Goal: Task Accomplishment & Management: Complete application form

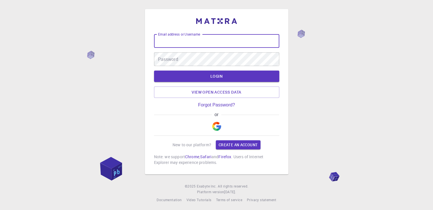
click at [165, 109] on div "Email address or Username Email address or Username Password Password LOGIN Vie…" at bounding box center [216, 99] width 125 height 131
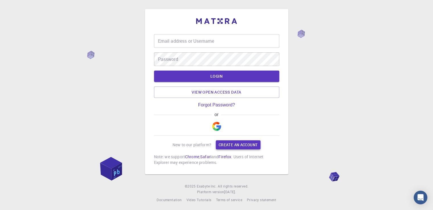
click at [237, 144] on link "Create an account" at bounding box center [238, 144] width 45 height 9
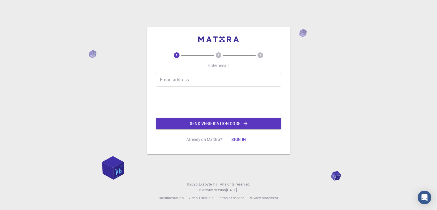
click at [182, 80] on input "Email address" at bounding box center [218, 80] width 125 height 14
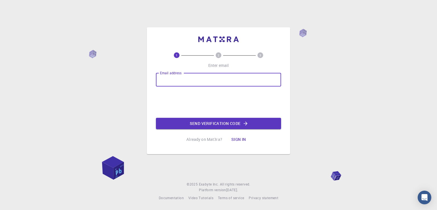
type input "[EMAIL_ADDRESS][DOMAIN_NAME]"
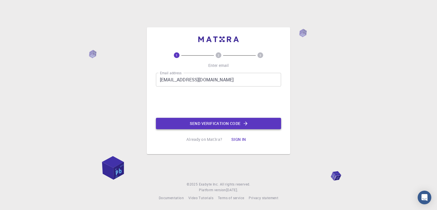
click at [220, 127] on button "Send verification code" at bounding box center [218, 123] width 125 height 11
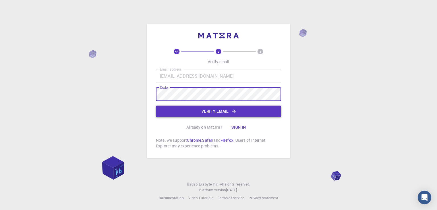
click at [223, 114] on button "Verify email" at bounding box center [218, 111] width 125 height 11
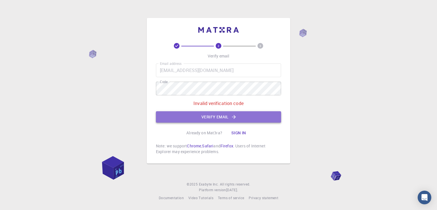
click at [217, 118] on button "Verify email" at bounding box center [218, 116] width 125 height 11
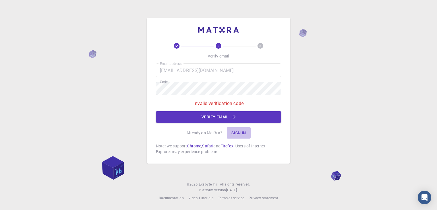
click at [243, 134] on button "Sign in" at bounding box center [239, 132] width 24 height 11
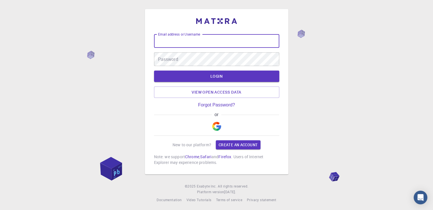
click at [189, 42] on input "Email address or Username" at bounding box center [216, 41] width 125 height 14
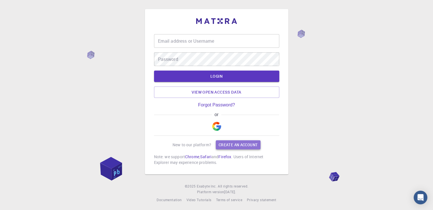
click at [231, 147] on link "Create an account" at bounding box center [238, 144] width 45 height 9
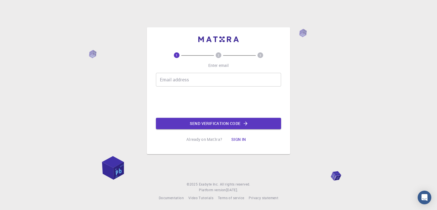
click at [184, 78] on input "Email address" at bounding box center [218, 80] width 125 height 14
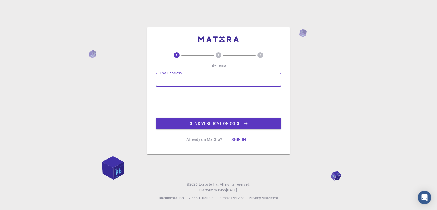
type input "[EMAIL_ADDRESS][DOMAIN_NAME]"
click at [239, 141] on button "Sign in" at bounding box center [239, 139] width 24 height 11
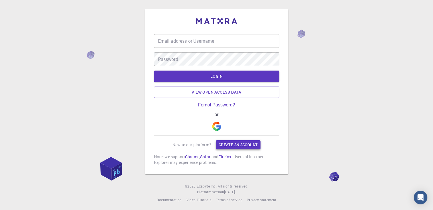
click at [233, 145] on link "Create an account" at bounding box center [238, 144] width 45 height 9
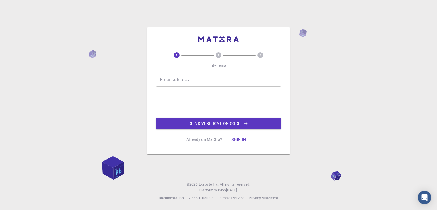
click at [179, 83] on input "Email address" at bounding box center [218, 80] width 125 height 14
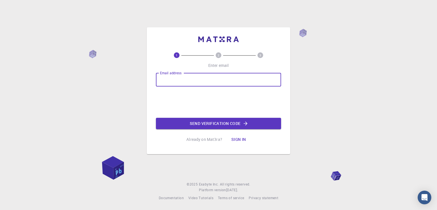
type input "[EMAIL_ADDRESS][DOMAIN_NAME]"
click at [235, 124] on button "Send verification code" at bounding box center [218, 123] width 125 height 11
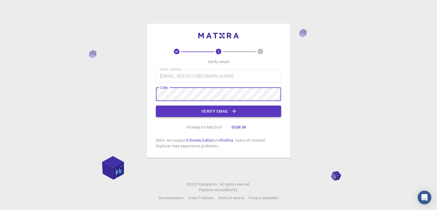
click at [222, 114] on button "Verify email" at bounding box center [218, 111] width 125 height 11
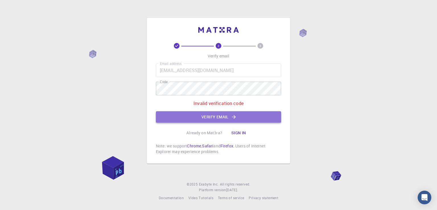
click at [209, 119] on button "Verify email" at bounding box center [218, 116] width 125 height 11
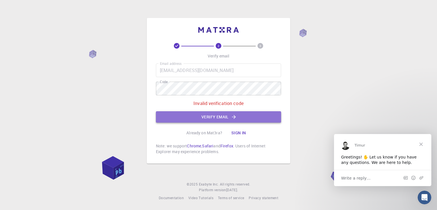
click at [218, 116] on button "Verify email" at bounding box center [218, 116] width 125 height 11
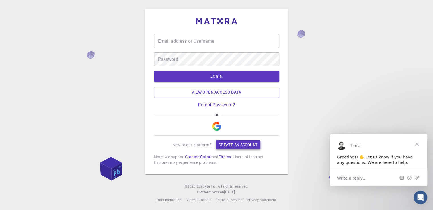
click at [242, 143] on link "Create an account" at bounding box center [238, 144] width 45 height 9
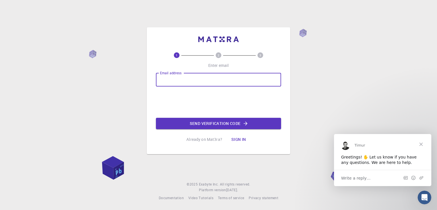
click at [188, 82] on input "Email address" at bounding box center [218, 80] width 125 height 14
type input "[EMAIL_ADDRESS][DOMAIN_NAME]"
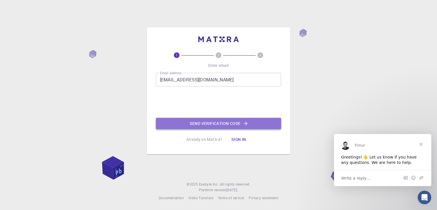
click at [208, 124] on button "Send verification code" at bounding box center [218, 123] width 125 height 11
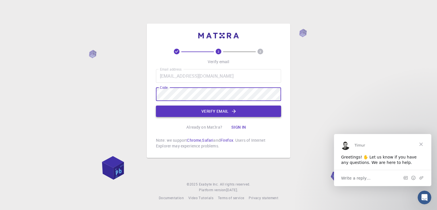
click at [225, 112] on button "Verify email" at bounding box center [218, 111] width 125 height 11
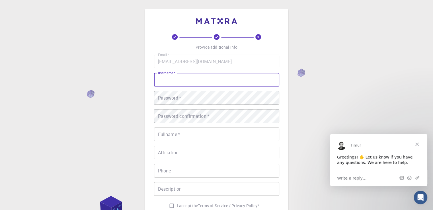
click at [177, 85] on input "username   *" at bounding box center [216, 80] width 125 height 14
click at [230, 82] on input "username   *" at bounding box center [216, 80] width 125 height 14
click at [198, 81] on input "username   *" at bounding box center [216, 80] width 125 height 14
type input "issaoui"
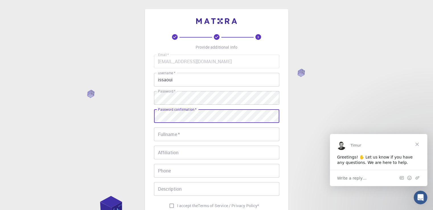
click at [188, 136] on input "Fullname   *" at bounding box center [216, 135] width 125 height 14
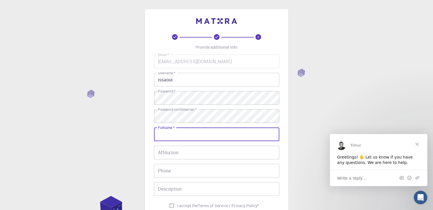
type input "[PERSON_NAME]"
type input "97685721"
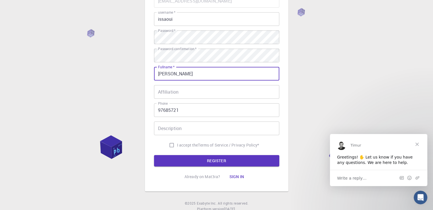
scroll to position [61, 0]
click at [172, 145] on input "I accept the Terms of Service / Privacy Policy *" at bounding box center [171, 145] width 11 height 11
checkbox input "true"
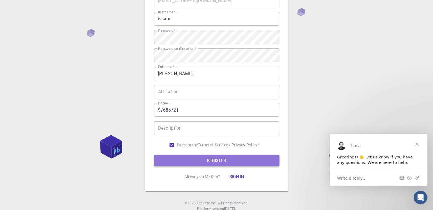
click at [214, 163] on button "REGISTER" at bounding box center [216, 160] width 125 height 11
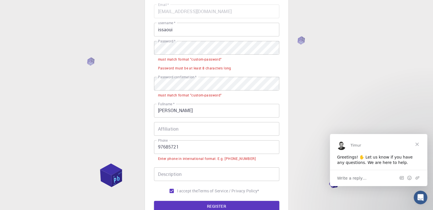
scroll to position [37, 0]
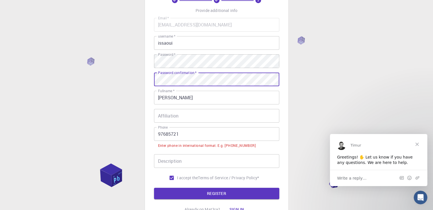
click at [176, 117] on input "Affiliation" at bounding box center [216, 116] width 125 height 14
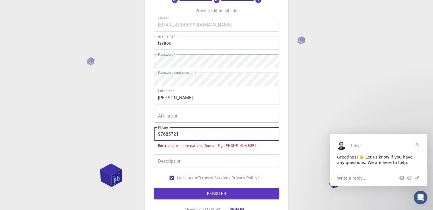
click at [159, 135] on input "97685721" at bounding box center [216, 134] width 125 height 14
click at [159, 134] on input "97685721" at bounding box center [216, 134] width 125 height 14
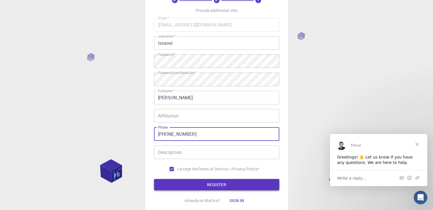
type input "[PHONE_NUMBER]"
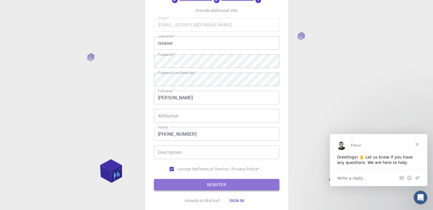
click at [224, 185] on button "REGISTER" at bounding box center [216, 184] width 125 height 11
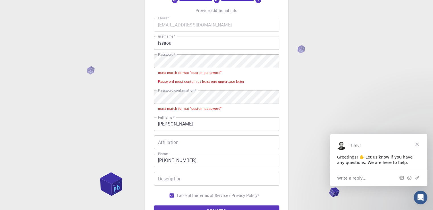
click at [416, 141] on span "Close" at bounding box center [417, 144] width 20 height 20
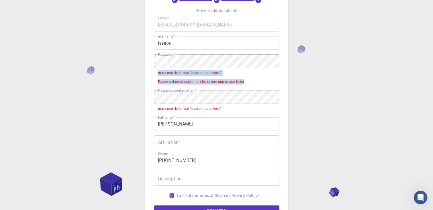
drag, startPoint x: 157, startPoint y: 72, endPoint x: 245, endPoint y: 82, distance: 89.4
click at [245, 82] on ul "must match format "custom-password" Password must contain at least one uppercas…" at bounding box center [216, 77] width 125 height 18
copy ul "must match format "custom-password" Password must contain at least one uppercas…"
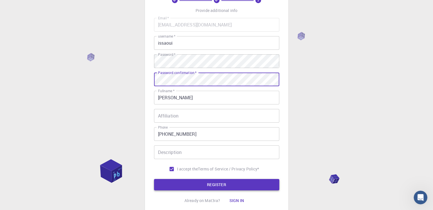
click at [220, 182] on button "REGISTER" at bounding box center [216, 184] width 125 height 11
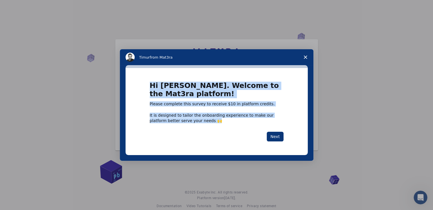
drag, startPoint x: 147, startPoint y: 83, endPoint x: 201, endPoint y: 122, distance: 66.4
click at [201, 122] on div "Hi [PERSON_NAME]. Welcome to the Mat3ra platform! Please complete this survey t…" at bounding box center [217, 111] width 182 height 87
copy div "Hi [PERSON_NAME]. Welcome to the Mat3ra platform! Please complete this survey t…"
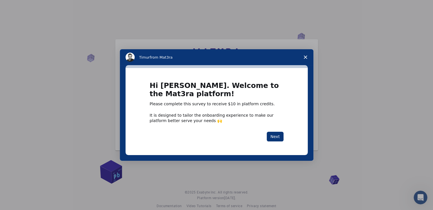
click at [231, 137] on div "Next" at bounding box center [217, 137] width 134 height 10
click at [277, 139] on button "Next" at bounding box center [275, 137] width 17 height 10
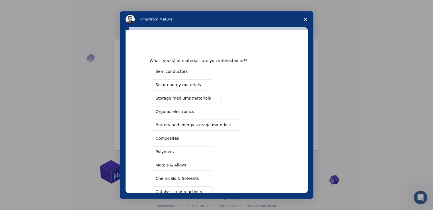
click at [171, 73] on span "Semiconductors" at bounding box center [172, 72] width 32 height 6
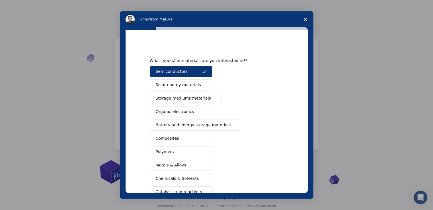
click at [176, 85] on span "Solar energy materials" at bounding box center [178, 85] width 45 height 6
click at [192, 100] on span "Storage mediums materials" at bounding box center [183, 98] width 55 height 6
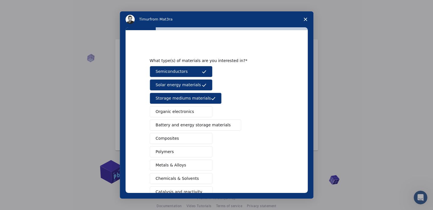
click at [192, 108] on button "Organic electronics" at bounding box center [181, 111] width 63 height 11
click at [200, 125] on span "Battery and energy storage materials" at bounding box center [193, 125] width 75 height 6
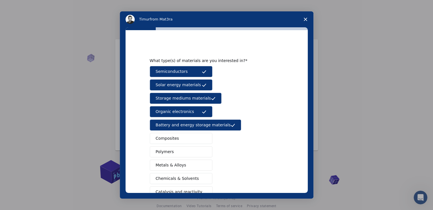
drag, startPoint x: 304, startPoint y: 141, endPoint x: 305, endPoint y: 154, distance: 12.9
click at [305, 154] on div "What type(s) of materials are you interested in? Semiconductors Solar energy ma…" at bounding box center [217, 111] width 182 height 163
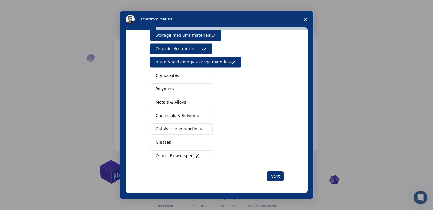
scroll to position [63, 0]
click at [181, 127] on span "Catalysis and reactivity" at bounding box center [179, 129] width 47 height 6
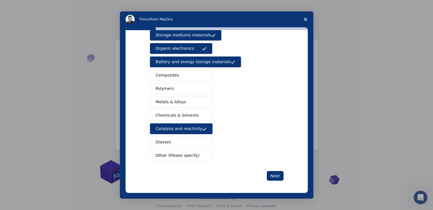
click at [173, 76] on span "Composites" at bounding box center [167, 75] width 23 height 6
click at [174, 87] on button "Polymers" at bounding box center [181, 88] width 63 height 11
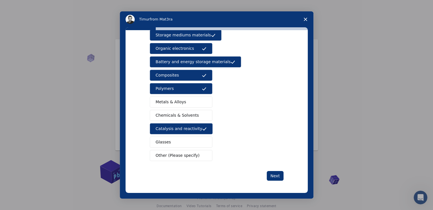
click at [172, 99] on span "Metals & Alloys" at bounding box center [171, 102] width 30 height 6
click at [172, 118] on button "Chemicals & Solvents" at bounding box center [181, 115] width 63 height 11
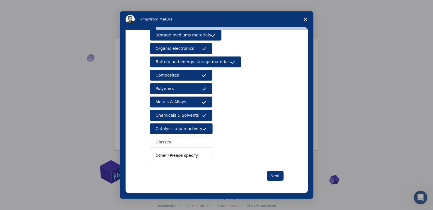
click at [167, 141] on button "Glasses" at bounding box center [181, 142] width 63 height 11
click at [173, 156] on span "Other (Please specify)" at bounding box center [178, 156] width 44 height 6
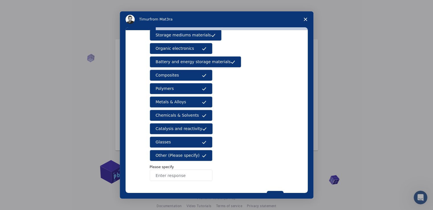
click at [202, 155] on icon "Intercom messenger" at bounding box center [204, 155] width 4 height 3
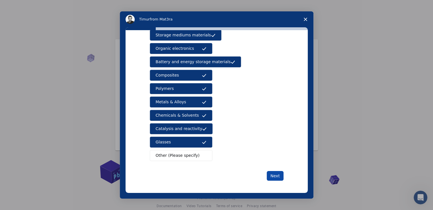
click at [277, 176] on button "Next" at bounding box center [275, 176] width 17 height 10
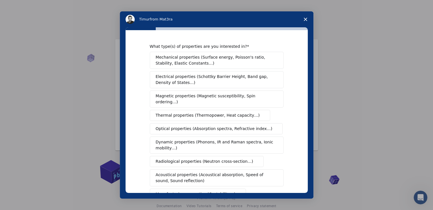
click at [196, 83] on span "Electrical properties (Schottky Barrier Height, Band gap, Density of States…)" at bounding box center [215, 80] width 118 height 12
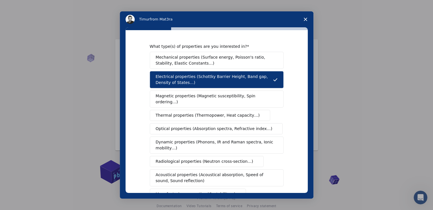
click at [192, 98] on span "Magnetic properties (Magnetic susceptibility, Spin ordering…)" at bounding box center [215, 99] width 118 height 12
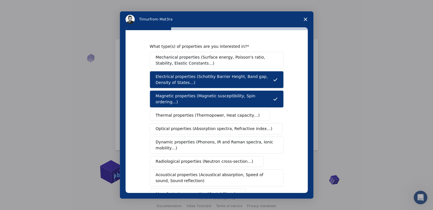
click at [201, 112] on span "Thermal properties (Thermopower, Heat capacity…)" at bounding box center [208, 115] width 104 height 6
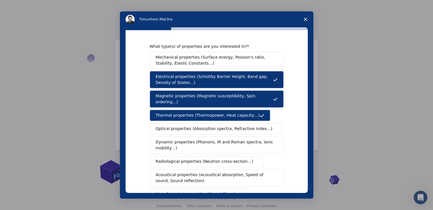
click at [196, 126] on span "Optical properties (Absorption spectra, Refractive index…)" at bounding box center [214, 129] width 117 height 6
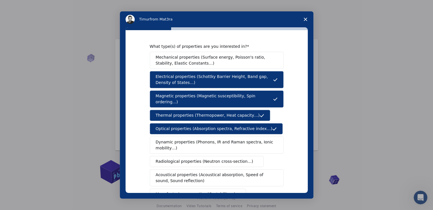
click at [216, 142] on span "Dynamic properties (Phonons, IR and Raman spectra, Ionic mobility…)" at bounding box center [215, 145] width 118 height 12
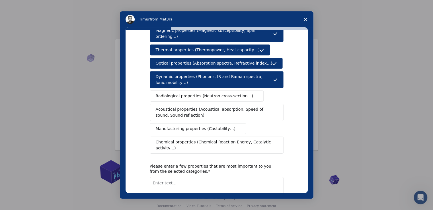
scroll to position [73, 0]
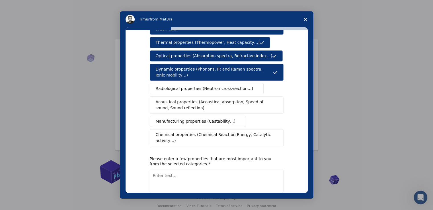
click at [186, 86] on span "Radiological properties (Neutron cross-section…)" at bounding box center [205, 89] width 98 height 6
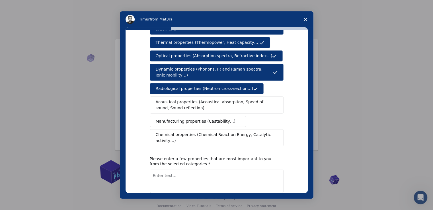
click at [215, 100] on span "Acoustical properties (Acoustical absorption, Speed of sound, Sound reflection)" at bounding box center [215, 105] width 118 height 12
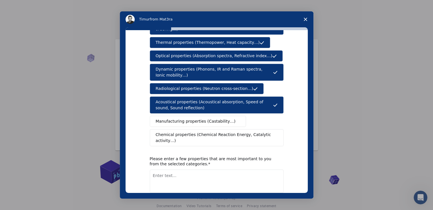
click at [226, 132] on span "Chemical properties (Chemical Reaction Energy, Catalytic activity…)" at bounding box center [215, 138] width 118 height 12
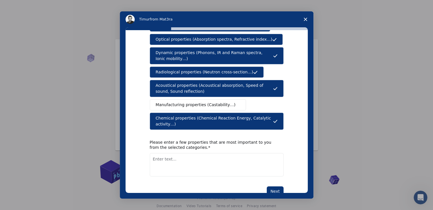
scroll to position [93, 0]
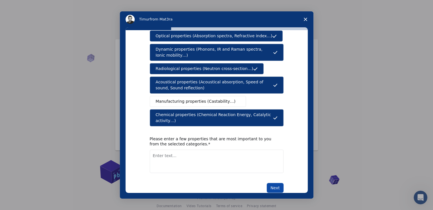
click at [274, 183] on button "Next" at bounding box center [275, 188] width 17 height 10
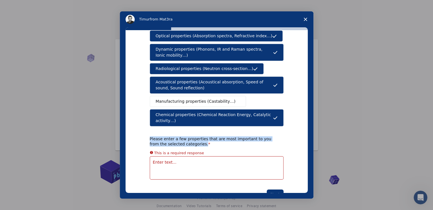
drag, startPoint x: 148, startPoint y: 126, endPoint x: 188, endPoint y: 131, distance: 40.5
click at [188, 131] on div "What type(s) of properties are you interested in? Mechanical properties (Surfac…" at bounding box center [217, 111] width 182 height 163
copy div "Please enter a few properties that are most important to you from the selected …"
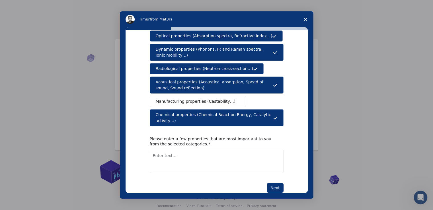
click at [175, 150] on textarea "Enter text..." at bounding box center [217, 161] width 134 height 23
type textarea "chimie des matériaux"
click at [275, 183] on button "Next" at bounding box center [275, 188] width 17 height 10
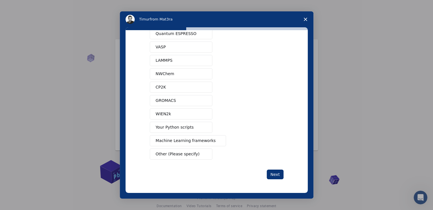
scroll to position [0, 0]
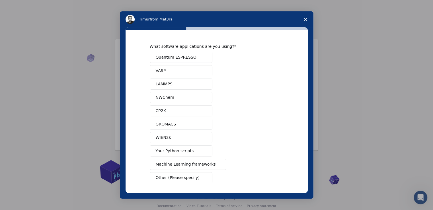
click at [161, 70] on span "VASP" at bounding box center [161, 71] width 10 height 6
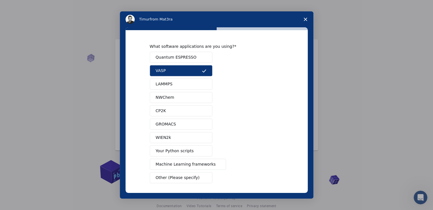
click at [170, 83] on span "LAMMPS" at bounding box center [164, 84] width 17 height 6
click at [175, 123] on button "GROMACS" at bounding box center [181, 124] width 63 height 11
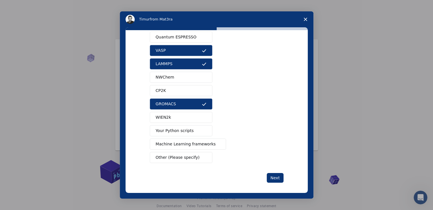
scroll to position [22, 0]
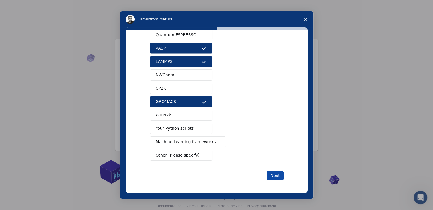
click at [275, 176] on button "Next" at bounding box center [275, 176] width 17 height 10
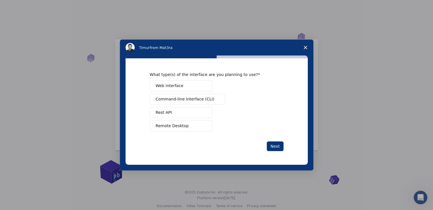
scroll to position [0, 0]
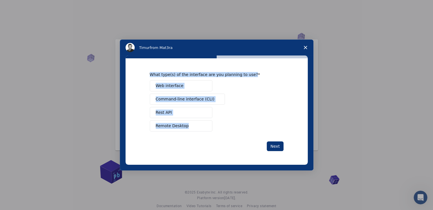
drag, startPoint x: 147, startPoint y: 73, endPoint x: 188, endPoint y: 125, distance: 65.9
click at [188, 125] on div "What type(s) of the interface are you planning to use? Web interface Command-li…" at bounding box center [217, 111] width 182 height 106
copy div "What type(s) of the interface are you planning to use? Web interface Command-li…"
click at [272, 113] on div "Web interface Command-line interface (CLI) Rest API Remote Desktop" at bounding box center [217, 105] width 134 height 51
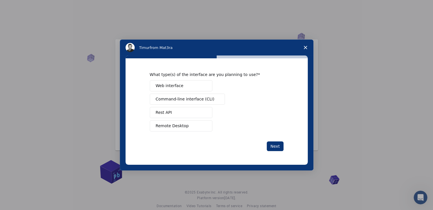
click at [176, 85] on span "Web interface" at bounding box center [170, 86] width 28 height 6
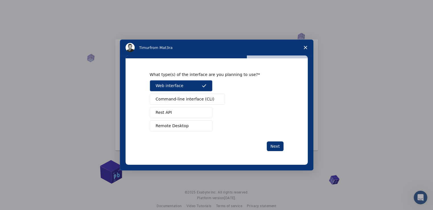
click at [177, 98] on span "Command-line interface (CLI)" at bounding box center [185, 99] width 59 height 6
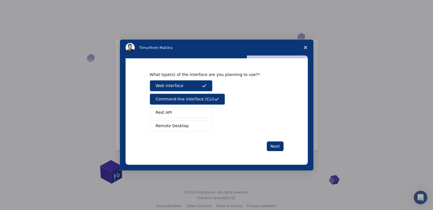
click at [169, 111] on span "Rest API" at bounding box center [164, 113] width 16 height 6
click at [171, 126] on span "Remote Desktop" at bounding box center [172, 126] width 33 height 6
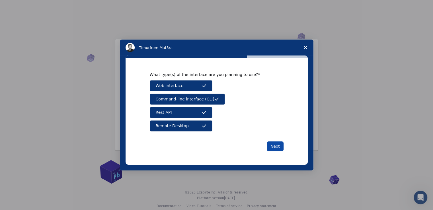
click at [276, 144] on button "Next" at bounding box center [275, 146] width 17 height 10
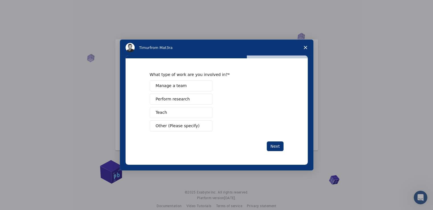
click at [180, 102] on button "Perform research" at bounding box center [181, 99] width 63 height 11
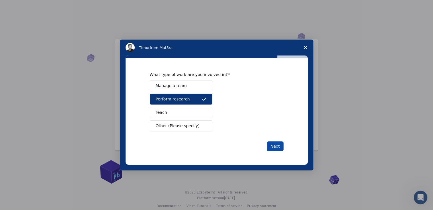
click at [274, 149] on button "Next" at bounding box center [275, 146] width 17 height 10
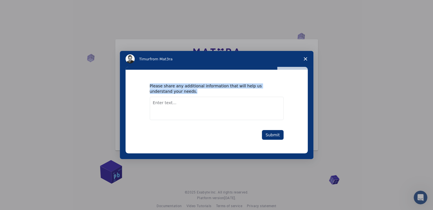
drag, startPoint x: 147, startPoint y: 85, endPoint x: 173, endPoint y: 95, distance: 27.4
click at [173, 95] on div "Please share any additional information that will help us understand your needs…" at bounding box center [217, 111] width 182 height 83
copy div "Please share any additional information that will help us understand your needs."
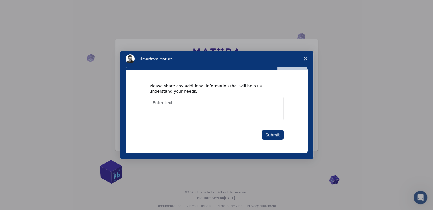
click at [224, 134] on div "Submit" at bounding box center [217, 135] width 134 height 10
click at [275, 136] on button "Submit" at bounding box center [273, 135] width 22 height 10
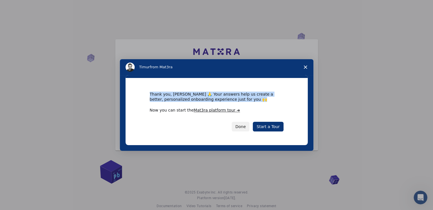
drag, startPoint x: 148, startPoint y: 93, endPoint x: 221, endPoint y: 103, distance: 73.6
click at [221, 103] on div "Thank you, [PERSON_NAME] 🙏 Your answers help us create a better, personalized o…" at bounding box center [217, 111] width 182 height 67
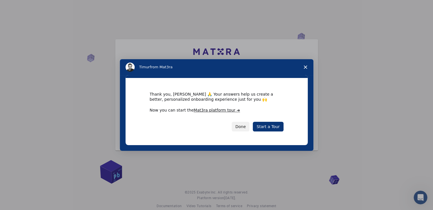
click at [189, 127] on div "Done Start a Tour" at bounding box center [217, 127] width 134 height 10
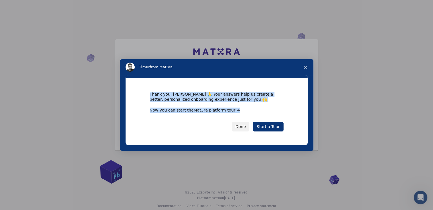
drag, startPoint x: 148, startPoint y: 91, endPoint x: 232, endPoint y: 113, distance: 86.5
click at [232, 113] on div "Thank you, [PERSON_NAME] 🙏 Your answers help us create a better, personalized o…" at bounding box center [217, 111] width 182 height 67
copy div "Thank you, [PERSON_NAME] 🙏 Your answers help us create a better, personalized o…"
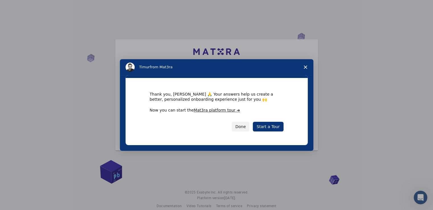
click at [204, 130] on div "Done Start a Tour" at bounding box center [217, 127] width 134 height 10
click at [272, 128] on link "Start a Tour" at bounding box center [268, 127] width 30 height 10
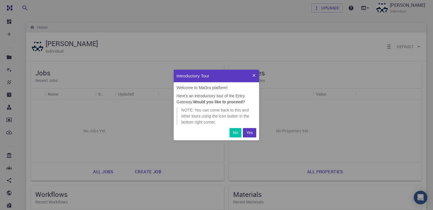
scroll to position [66, 81]
click at [250, 134] on p "Yes" at bounding box center [249, 133] width 7 height 6
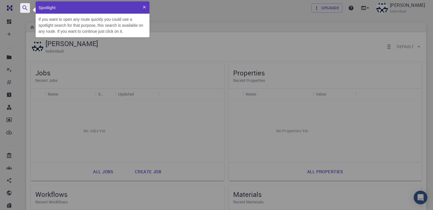
scroll to position [31, 109]
click at [144, 9] on icon at bounding box center [144, 7] width 5 height 5
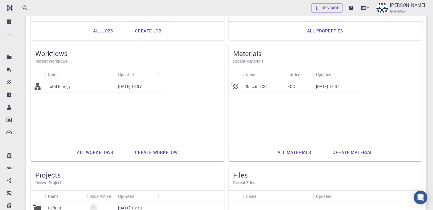
scroll to position [0, 0]
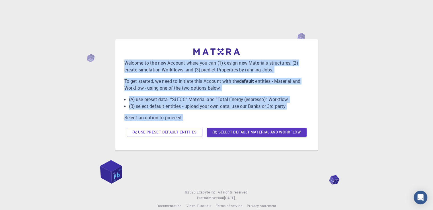
drag, startPoint x: 124, startPoint y: 58, endPoint x: 197, endPoint y: 118, distance: 94.0
click at [197, 118] on div "Welcome to the new Account where you can (1) design new Materials structures, (…" at bounding box center [216, 93] width 184 height 91
copy div "Welcome to the new Account where you can (1) design new Materials structures, (…"
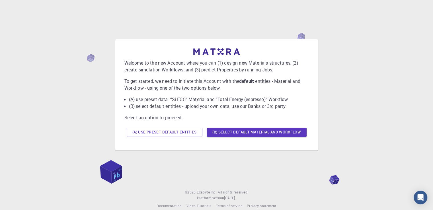
click at [231, 155] on div "Welcome to the new Account where you can (1) design new Materials structures, (…" at bounding box center [216, 95] width 419 height 158
click at [176, 132] on button "(A) Use preset default entities" at bounding box center [165, 132] width 76 height 9
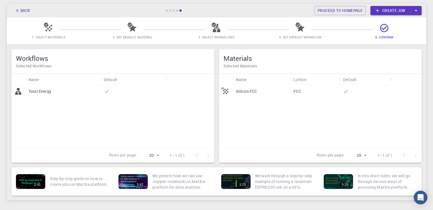
scroll to position [23, 0]
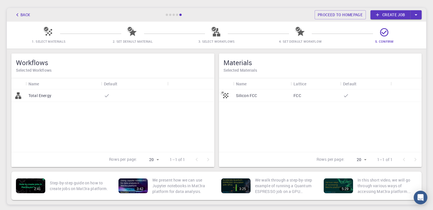
click at [58, 95] on div "Total Energy" at bounding box center [63, 95] width 75 height 13
